Goal: Task Accomplishment & Management: Complete application form

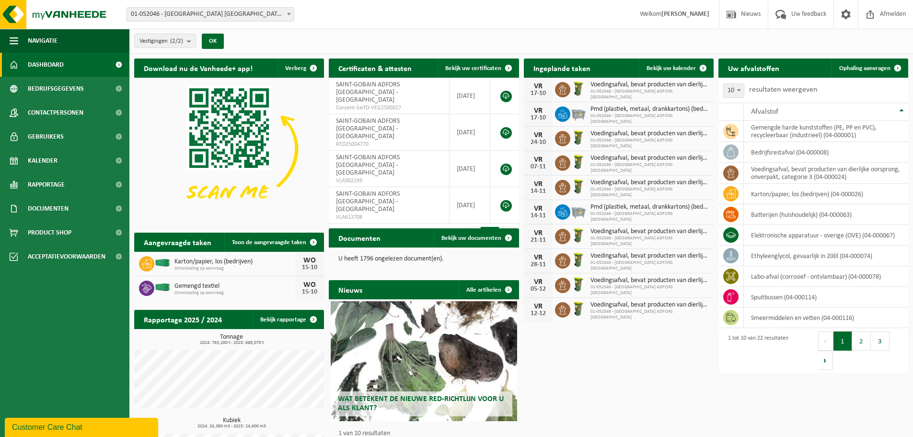
click at [856, 72] on link "Ophaling aanvragen" at bounding box center [869, 67] width 76 height 19
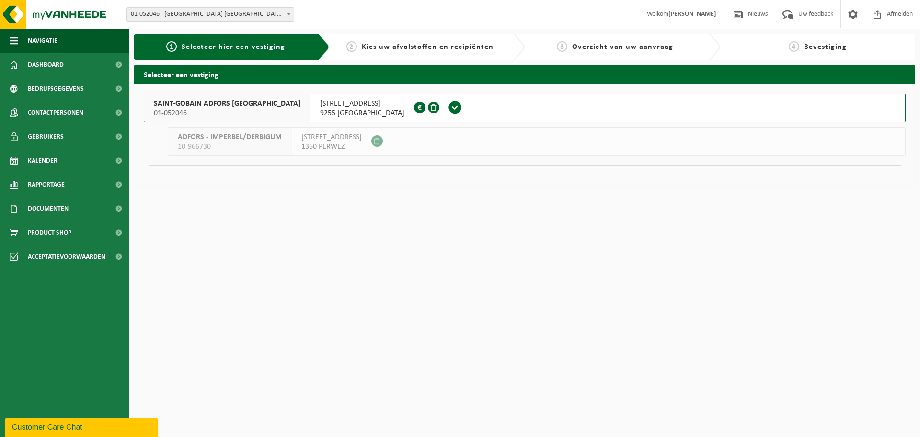
click at [193, 108] on span "SAINT-GOBAIN ADFORS BELGIUM" at bounding box center [227, 104] width 147 height 10
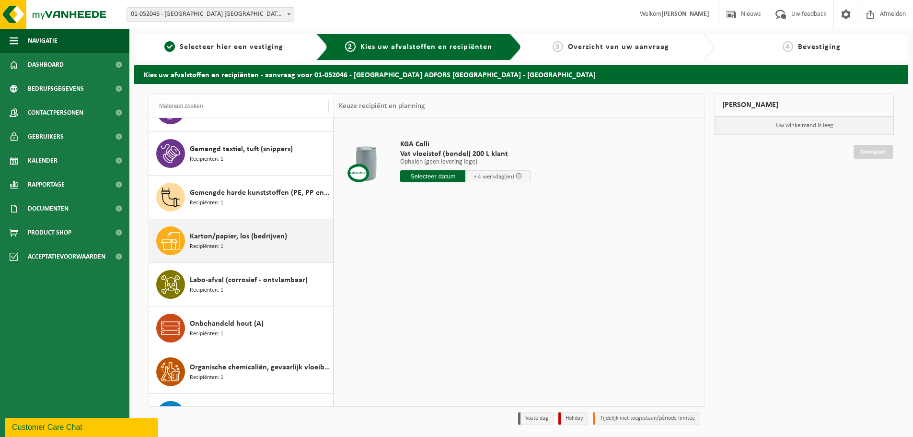
scroll to position [335, 0]
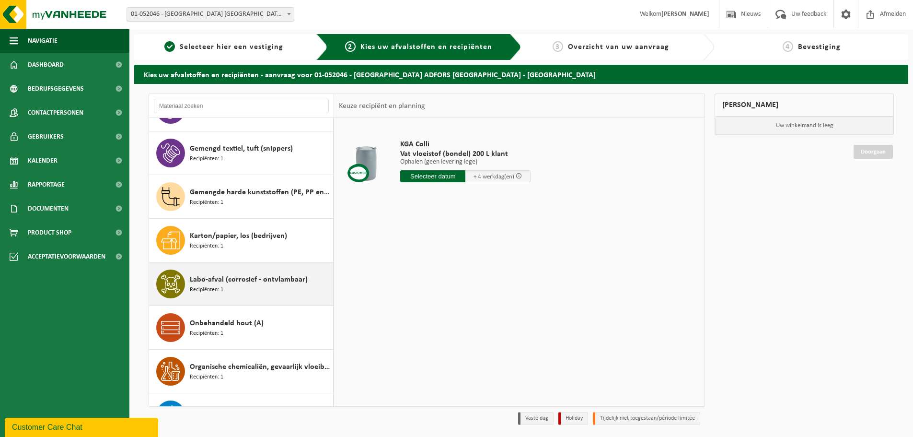
click at [253, 291] on div "Labo-afval (corrosief - ontvlambaar) Recipiënten: 1" at bounding box center [260, 283] width 141 height 29
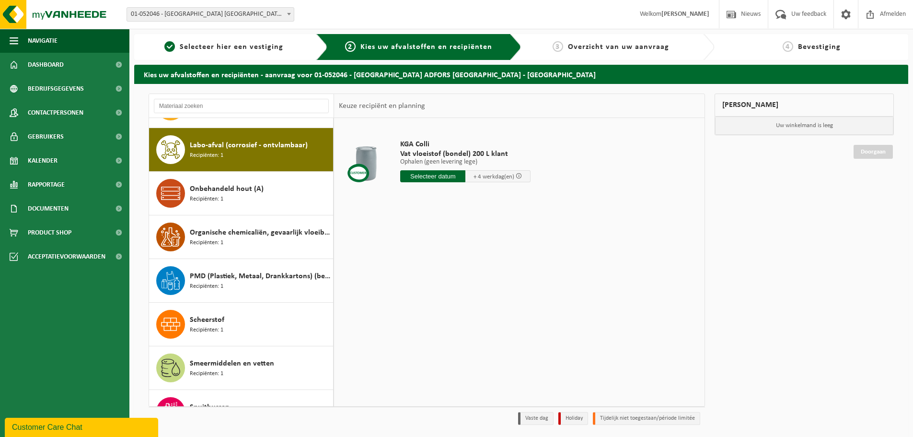
scroll to position [480, 0]
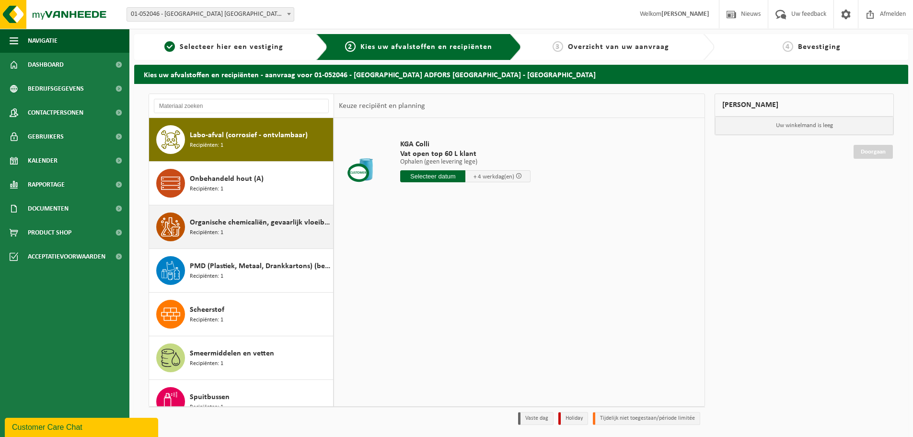
click at [214, 237] on div "Organische chemicaliën, gevaarlijk vloeibaar in kleinverpakking Recipiënten: 1" at bounding box center [260, 226] width 141 height 29
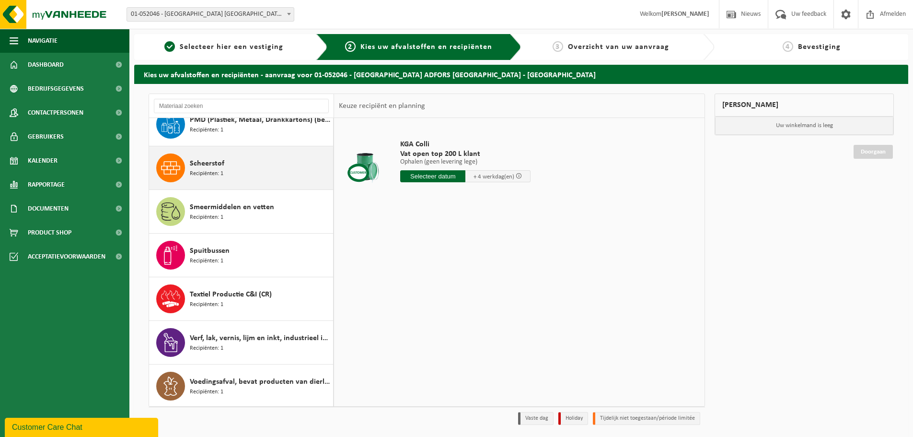
scroll to position [627, 0]
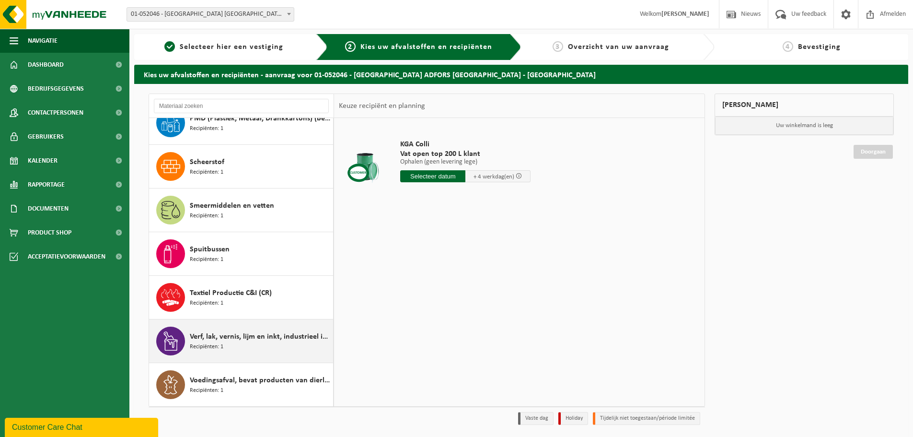
drag, startPoint x: 240, startPoint y: 336, endPoint x: 251, endPoint y: 336, distance: 11.5
click at [241, 336] on span "Verf, lak, vernis, lijm en inkt, industrieel in IBC" at bounding box center [260, 337] width 141 height 12
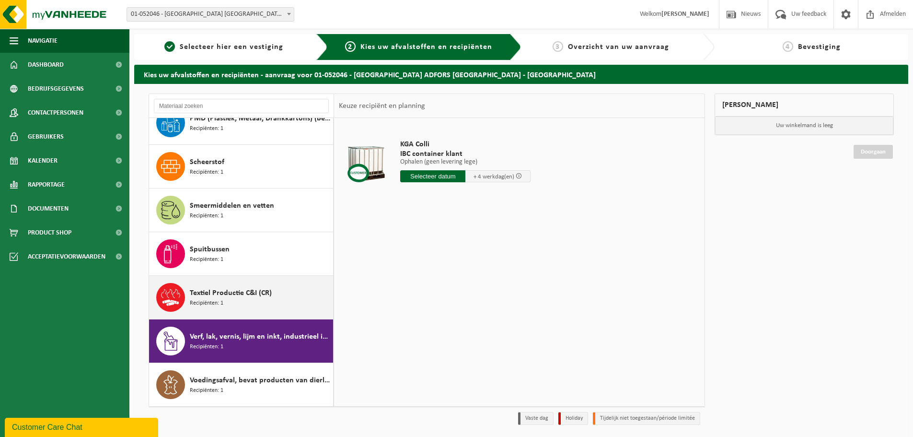
click at [250, 298] on span "Textiel Productie C&I (CR)" at bounding box center [231, 293] width 82 height 12
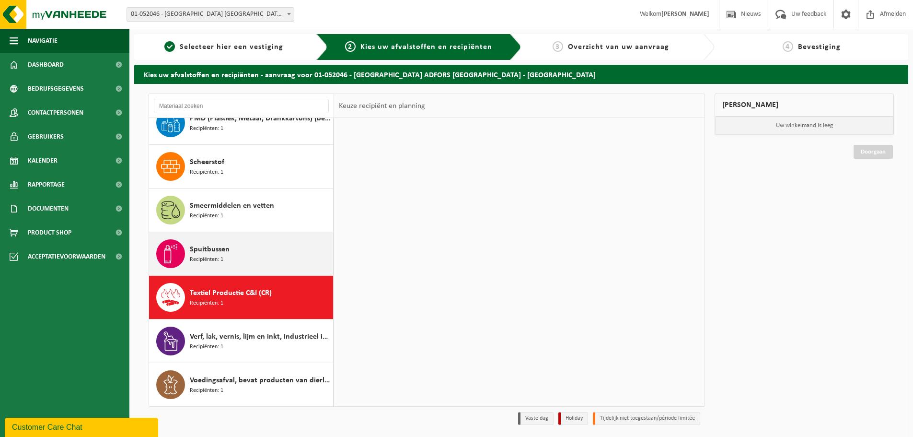
click at [245, 265] on div "Spuitbussen Recipiënten: 1" at bounding box center [260, 253] width 141 height 29
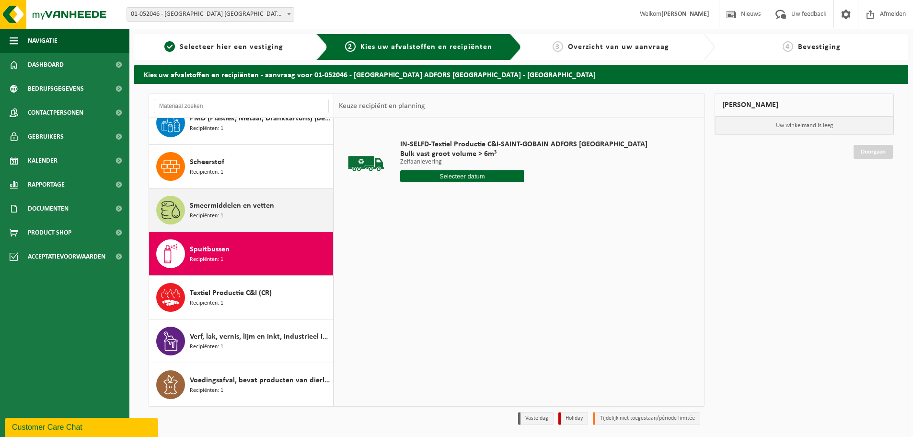
click at [242, 215] on div "Smeermiddelen en vetten Recipiënten: 1" at bounding box center [260, 210] width 141 height 29
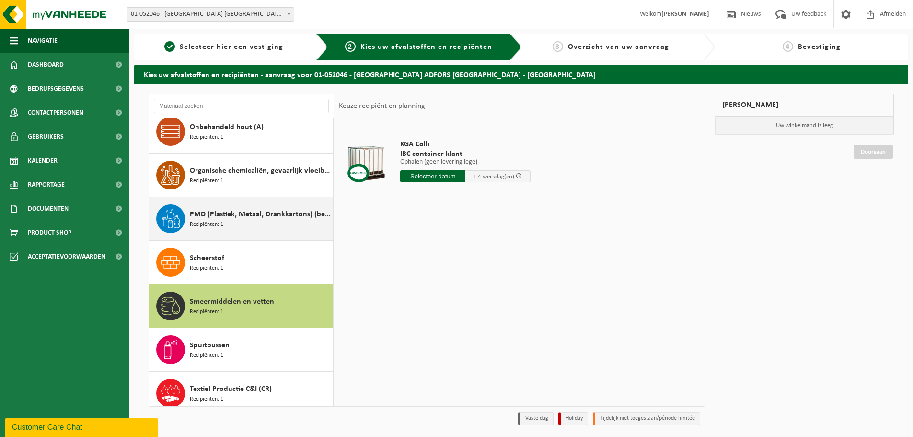
click at [239, 230] on div "PMD (Plastiek, Metaal, Drankkartons) (bedrijven) Recipiënten: 1" at bounding box center [260, 218] width 141 height 29
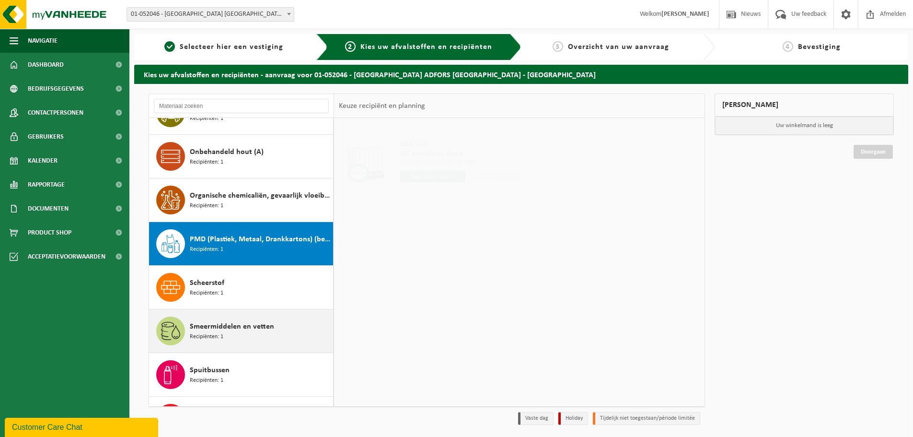
scroll to position [467, 0]
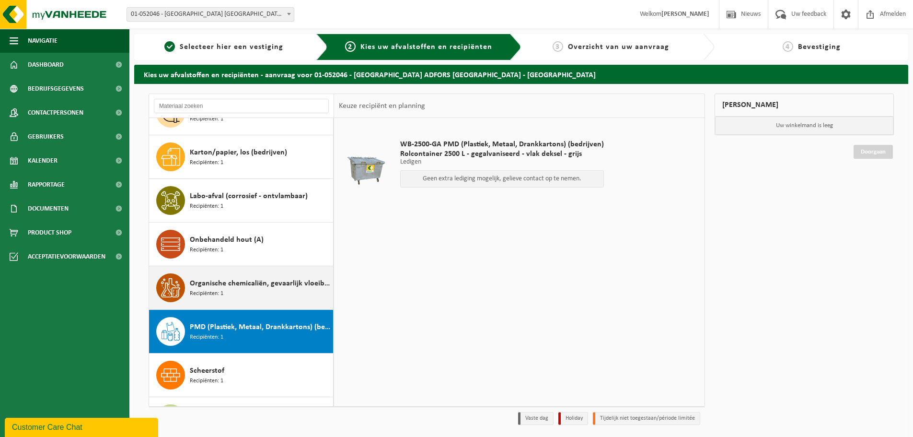
click at [237, 276] on div "Organische chemicaliën, gevaarlijk vloeibaar in kleinverpakking Recipiënten: 1" at bounding box center [260, 287] width 141 height 29
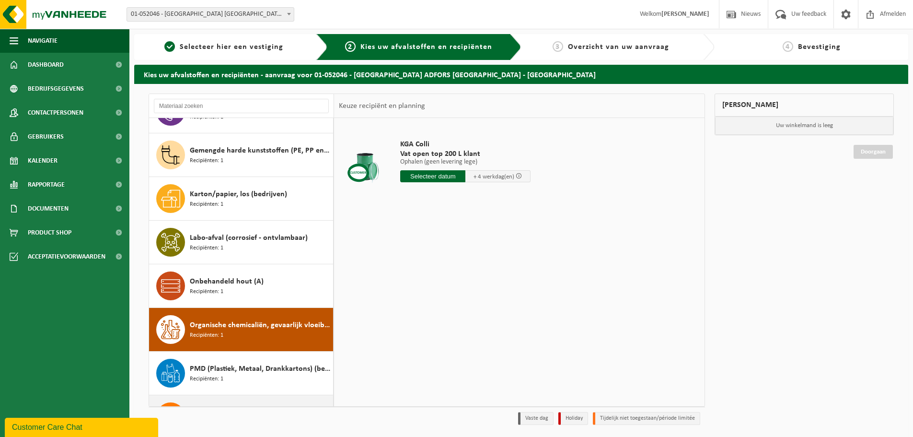
scroll to position [375, 0]
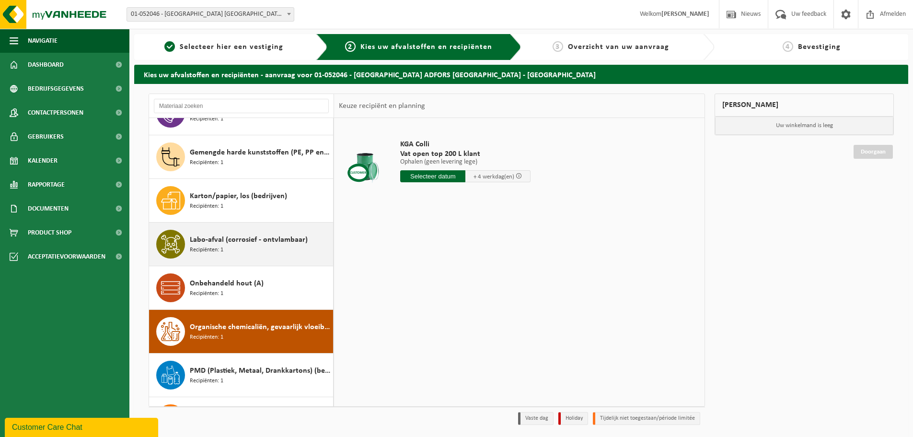
click at [236, 247] on div "Labo-afval (corrosief - ontvlambaar) Recipiënten: 1" at bounding box center [260, 244] width 141 height 29
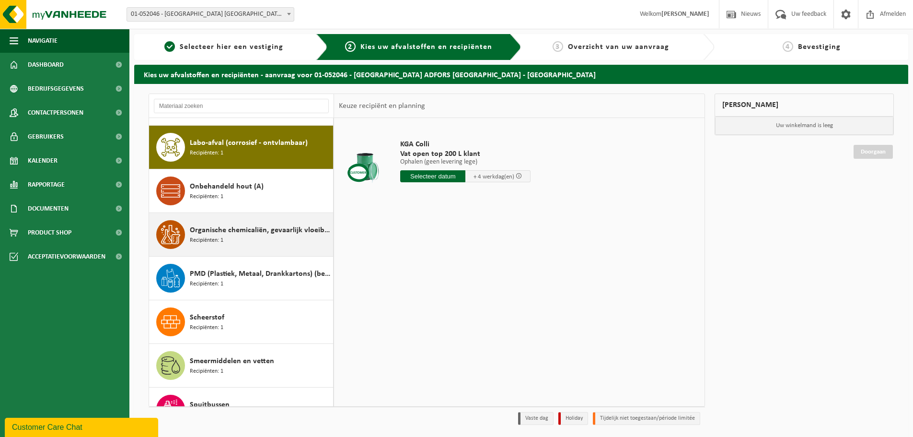
scroll to position [480, 0]
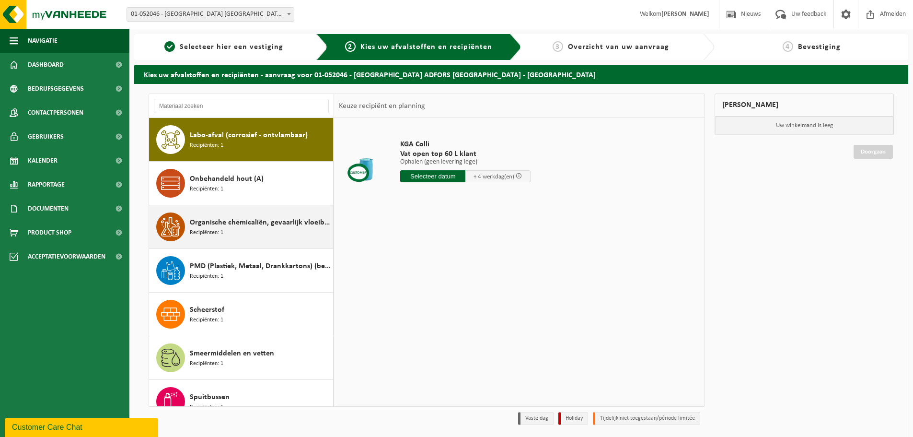
click at [211, 231] on span "Recipiënten: 1" at bounding box center [207, 232] width 34 height 9
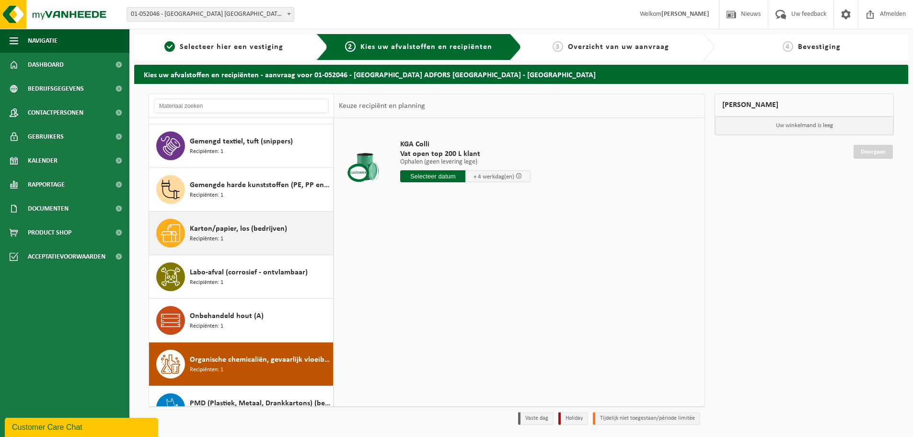
scroll to position [327, 0]
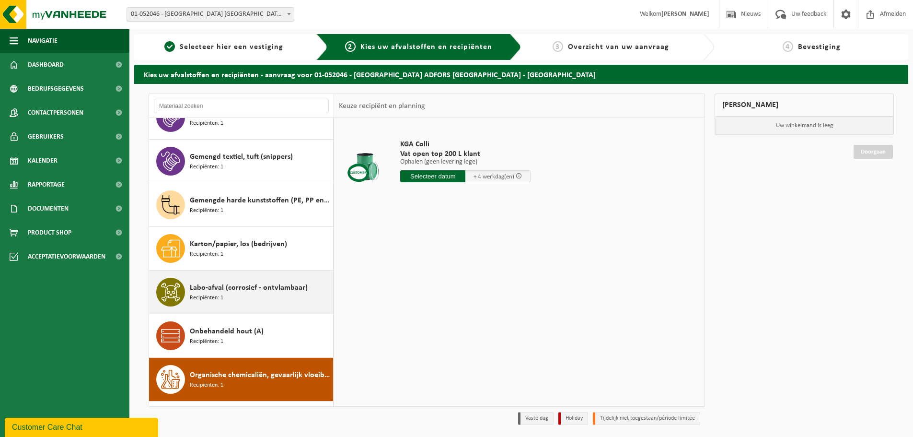
click at [207, 281] on div "Labo-afval (corrosief - ontvlambaar) Recipiënten: 1" at bounding box center [260, 291] width 141 height 29
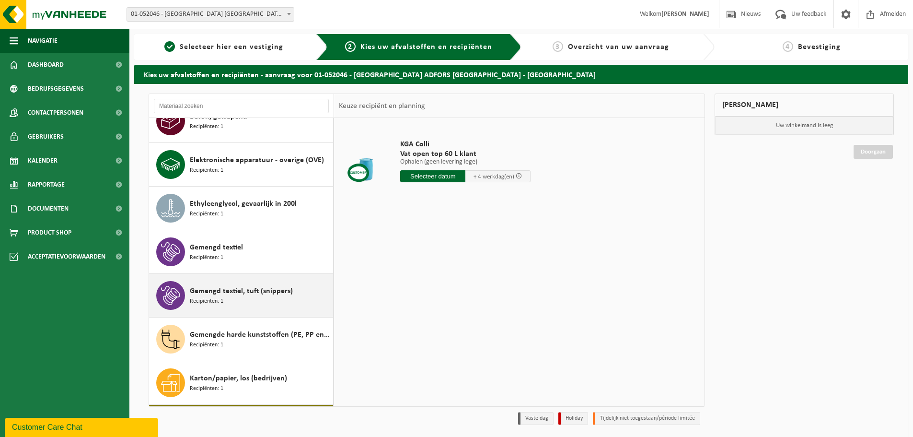
scroll to position [192, 0]
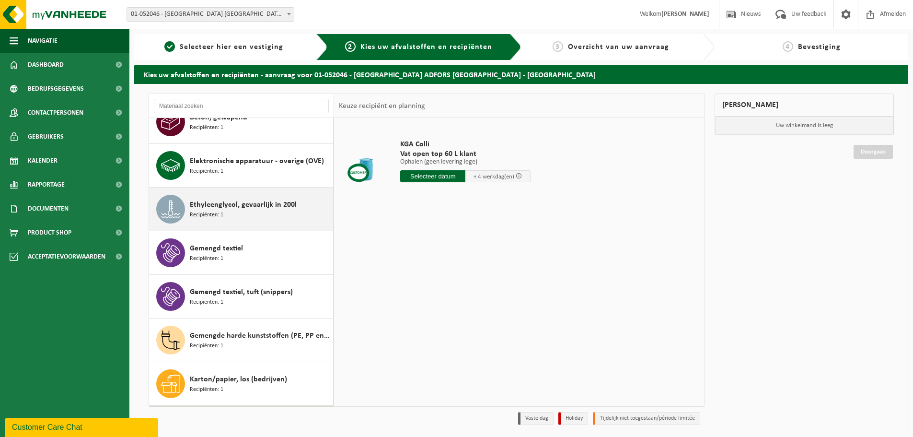
click at [238, 206] on span "Ethyleenglycol, gevaarlijk in 200l" at bounding box center [243, 205] width 107 height 12
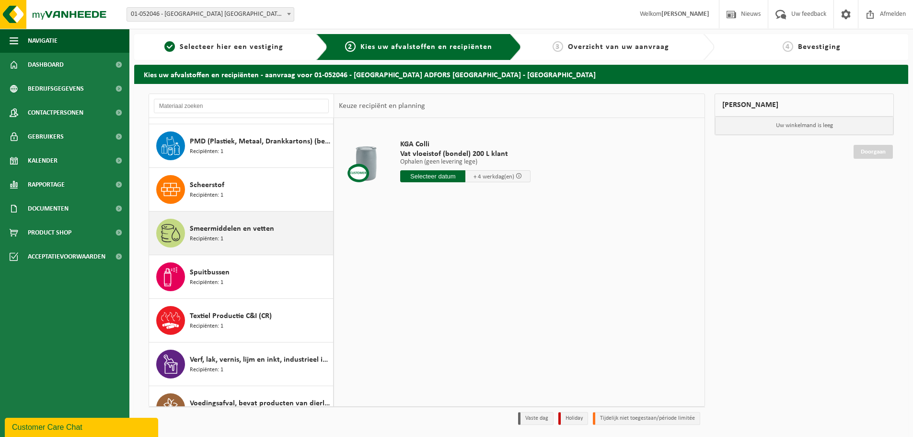
scroll to position [627, 0]
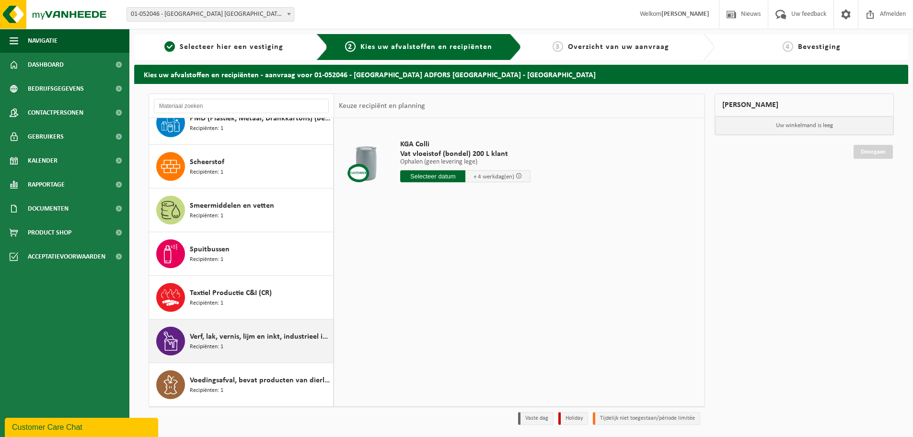
click at [239, 346] on div "Verf, lak, vernis, lijm en inkt, industrieel in IBC Recipiënten: 1" at bounding box center [260, 340] width 141 height 29
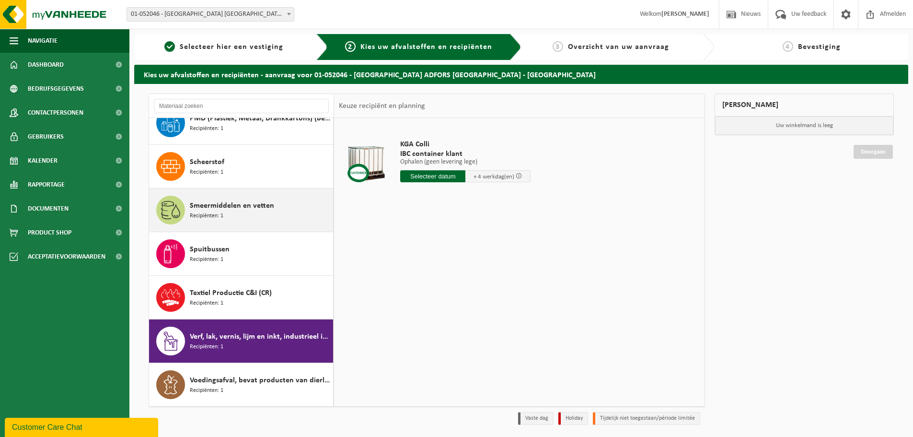
click at [238, 215] on div "Smeermiddelen en vetten Recipiënten: 1" at bounding box center [260, 210] width 141 height 29
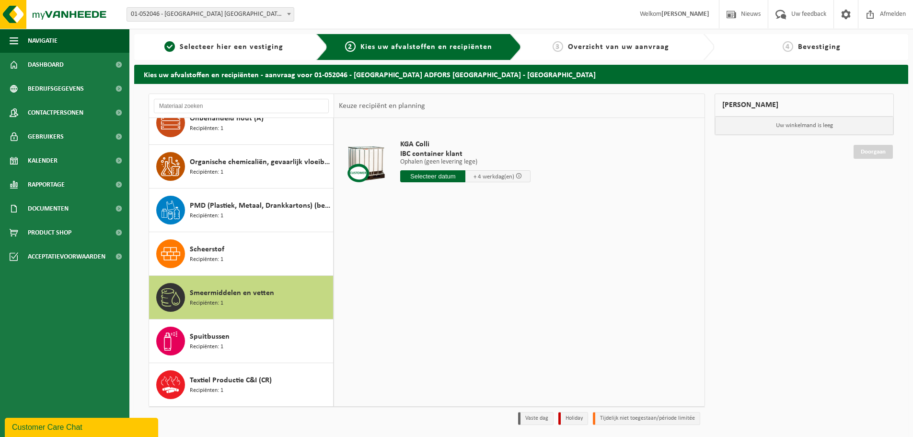
scroll to position [483, 0]
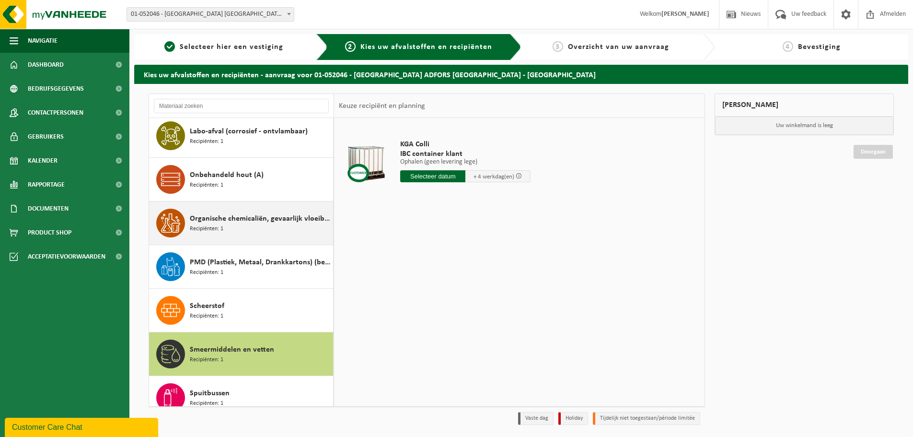
click at [259, 230] on div "Organische chemicaliën, gevaarlijk vloeibaar in kleinverpakking Recipiënten: 1" at bounding box center [260, 222] width 141 height 29
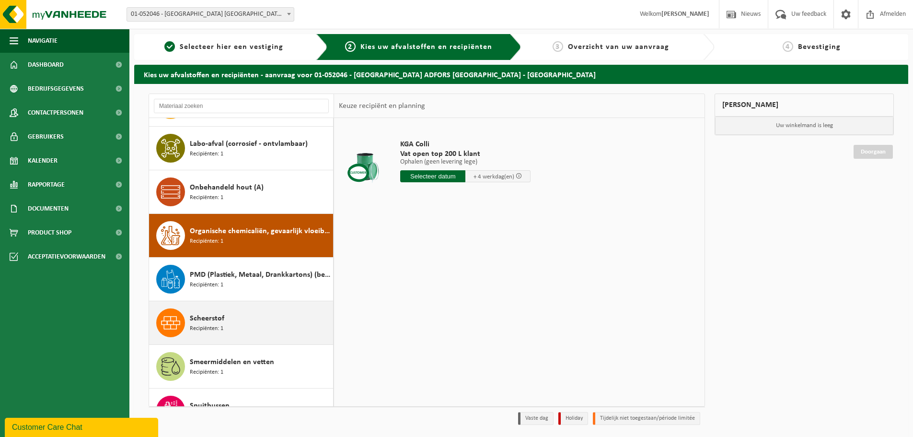
scroll to position [423, 0]
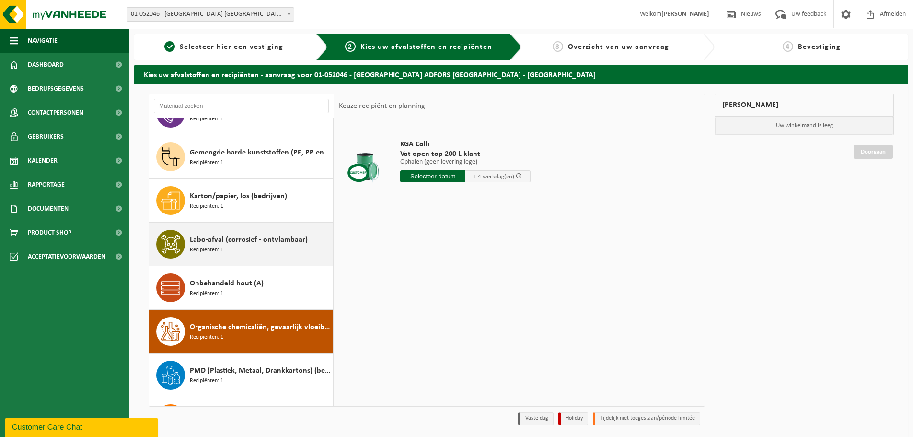
click at [263, 238] on span "Labo-afval (corrosief - ontvlambaar)" at bounding box center [249, 240] width 118 height 12
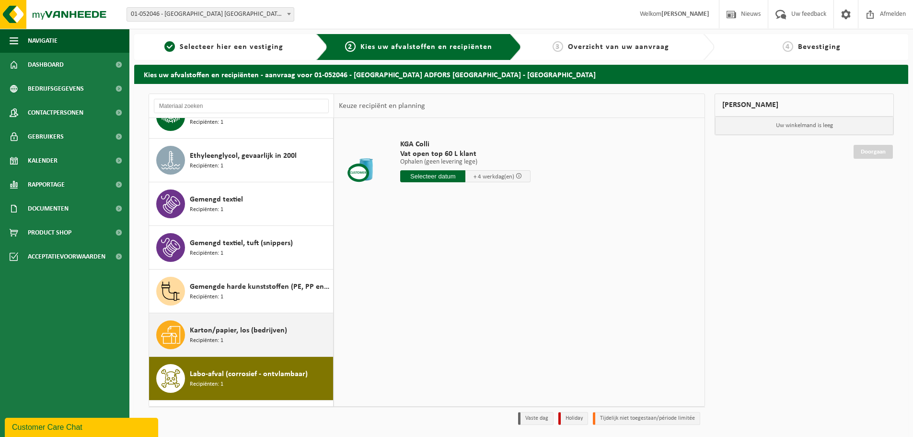
scroll to position [240, 0]
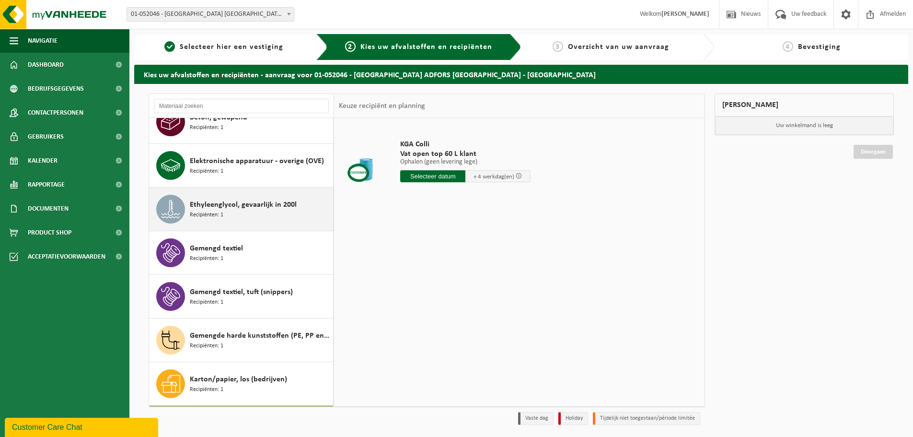
click at [238, 212] on div "Ethyleenglycol, gevaarlijk in 200l Recipiënten: 1" at bounding box center [260, 209] width 141 height 29
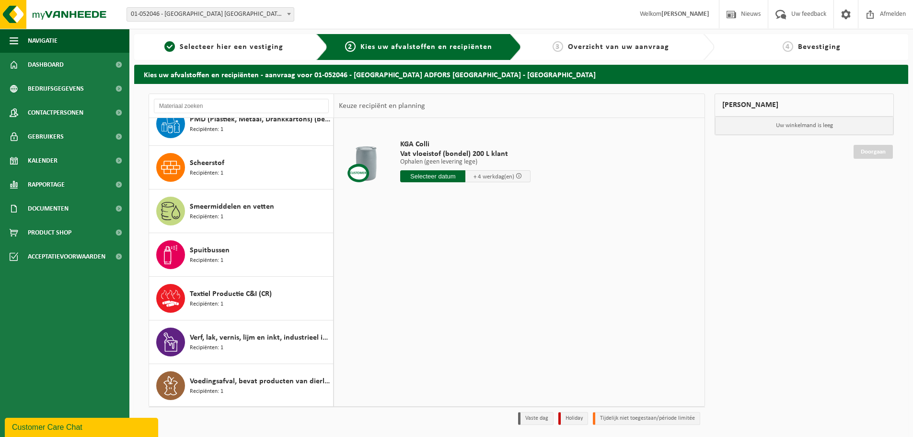
scroll to position [627, 0]
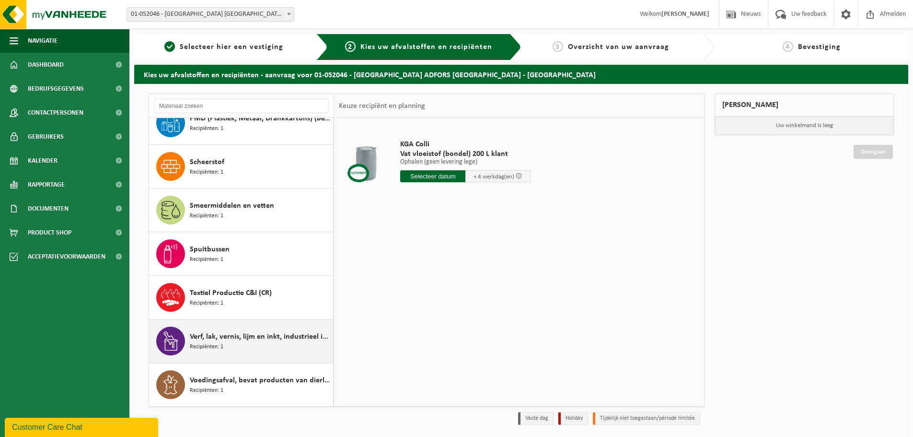
click at [237, 343] on div "Verf, lak, vernis, lijm en inkt, industrieel in IBC Recipiënten: 1" at bounding box center [260, 340] width 141 height 29
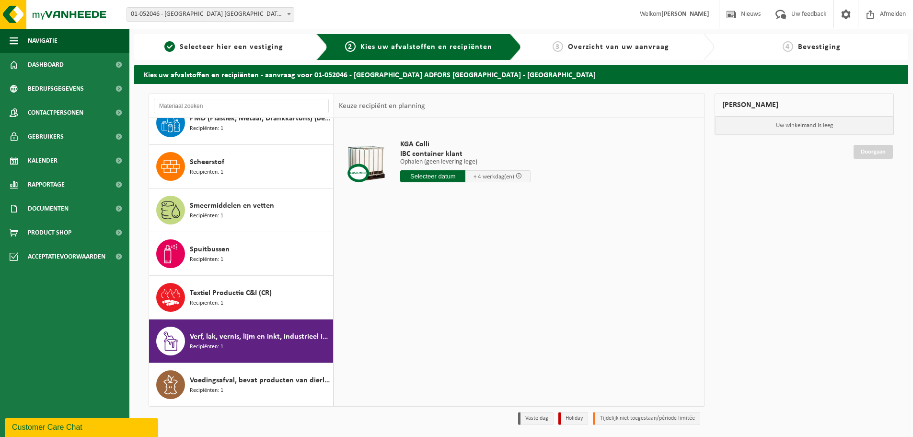
click at [436, 178] on input "text" at bounding box center [432, 176] width 65 height 12
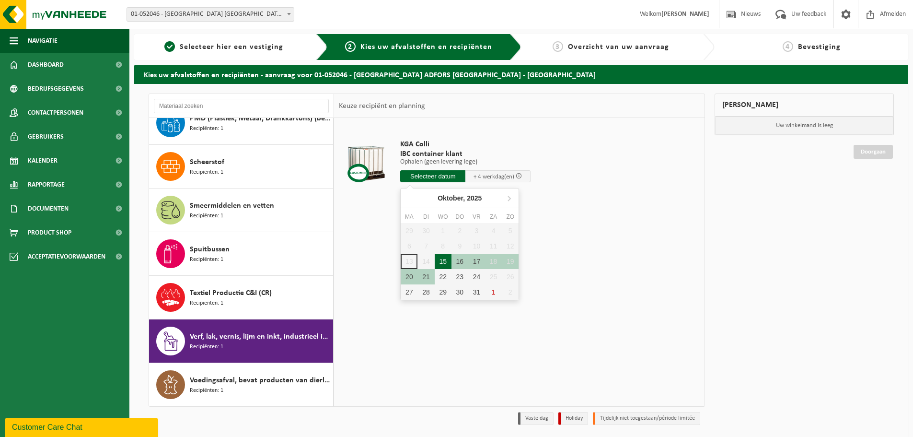
click at [442, 260] on div "15" at bounding box center [443, 260] width 17 height 15
type input "Van 2025-10-15"
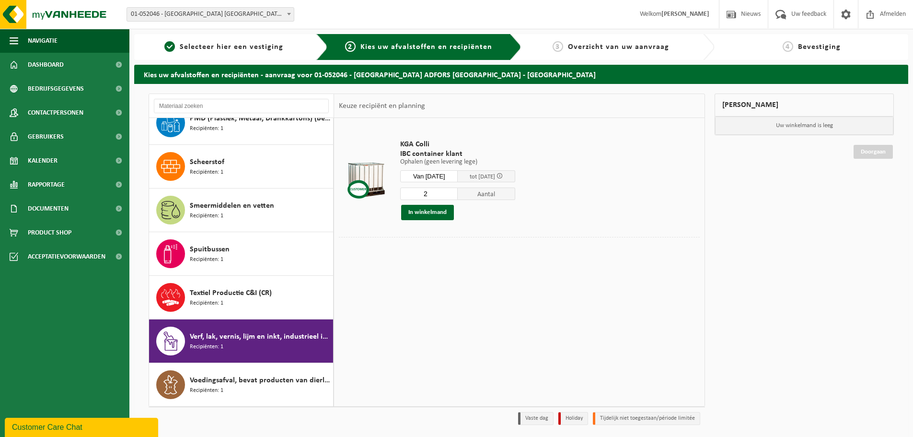
click at [458, 192] on input "2" at bounding box center [429, 193] width 58 height 12
type input "3"
click at [458, 192] on input "3" at bounding box center [429, 193] width 58 height 12
click at [433, 214] on button "In winkelmand" at bounding box center [427, 212] width 53 height 15
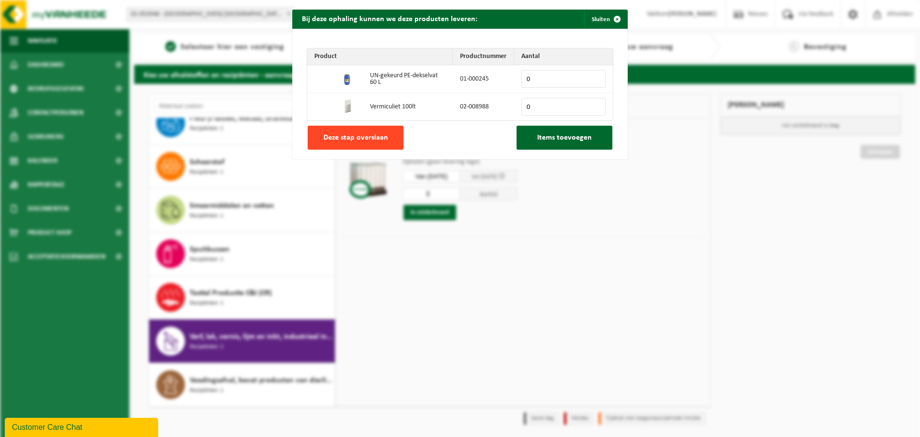
click at [368, 140] on span "Deze stap overslaan" at bounding box center [355, 138] width 65 height 8
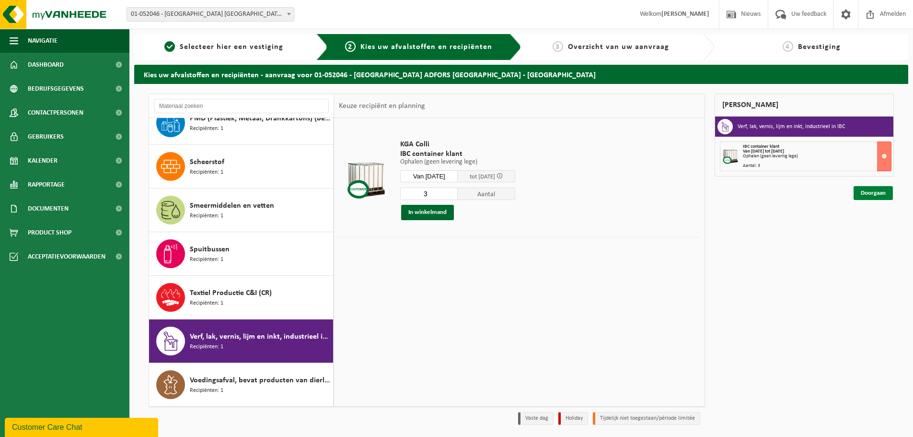
click at [881, 193] on link "Doorgaan" at bounding box center [872, 193] width 39 height 14
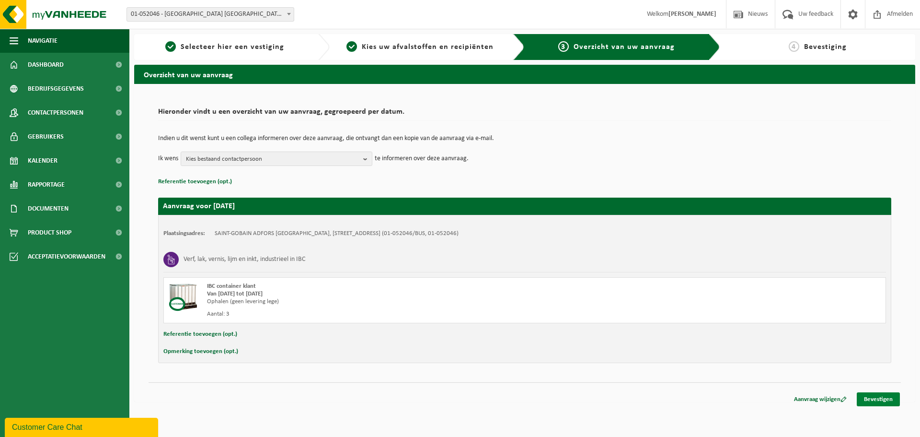
click at [892, 398] on link "Bevestigen" at bounding box center [878, 399] width 43 height 14
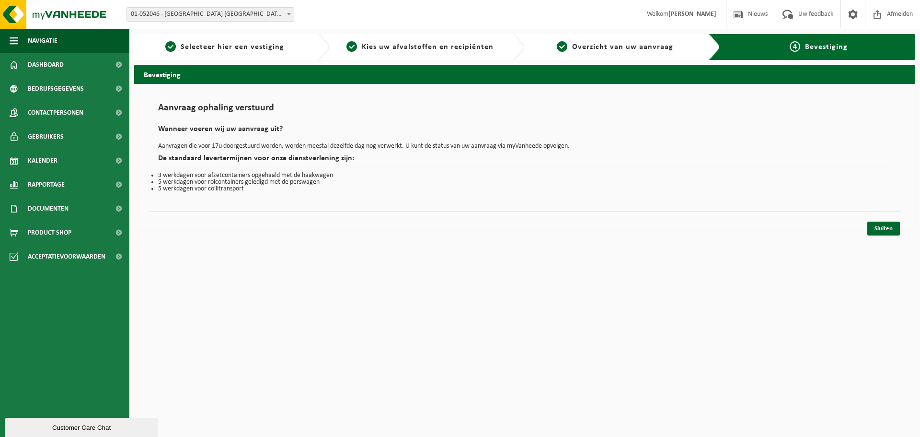
click at [901, 229] on div "Aanvraag ophaling verstuurd Wanneer voeren wij uw aanvraag uit? Aanvragen die v…" at bounding box center [524, 157] width 781 height 147
click at [884, 229] on link "Sluiten" at bounding box center [883, 228] width 33 height 14
